Goal: Task Accomplishment & Management: Manage account settings

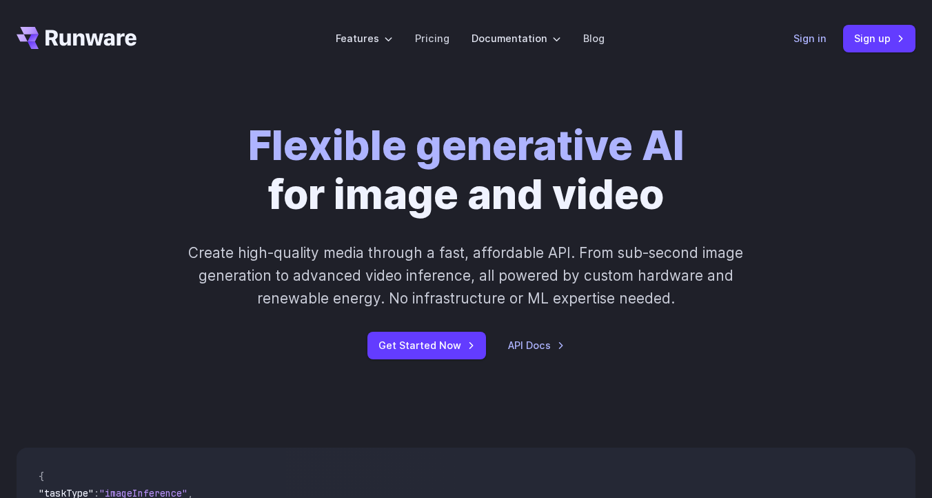
click at [822, 41] on link "Sign in" at bounding box center [809, 38] width 33 height 16
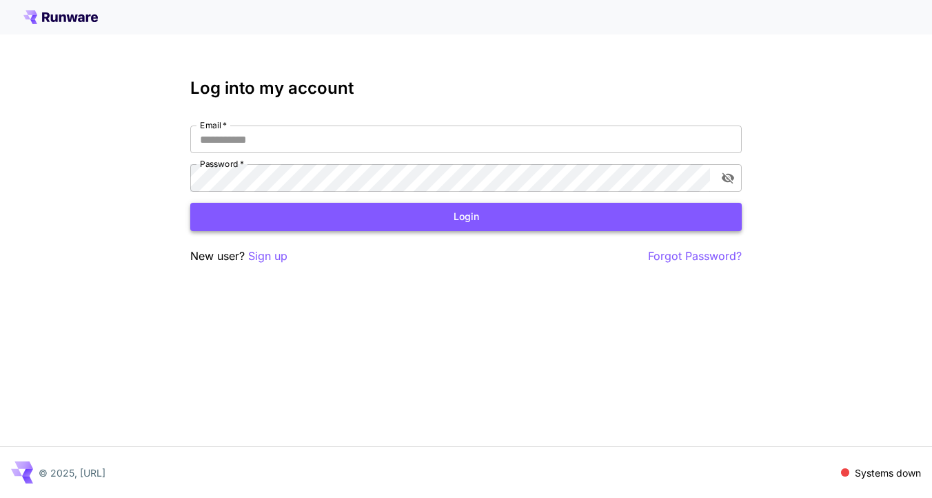
type input "**********"
click at [605, 222] on button "Login" at bounding box center [465, 217] width 551 height 28
